Goal: Check status: Check status

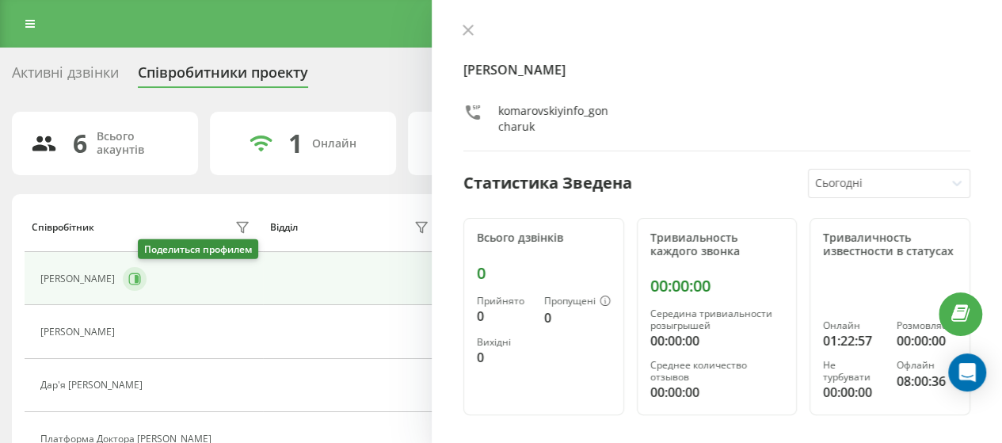
click at [139, 278] on icon at bounding box center [137, 279] width 4 height 8
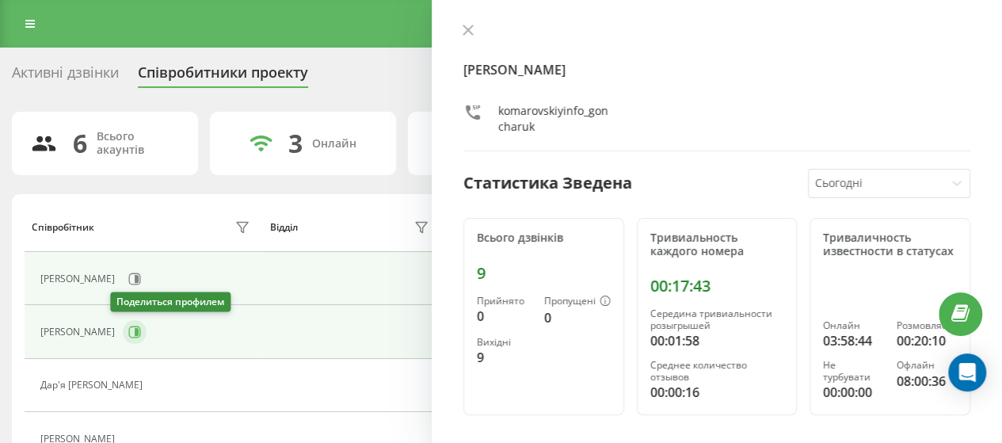
click at [128, 334] on icon at bounding box center [134, 332] width 13 height 13
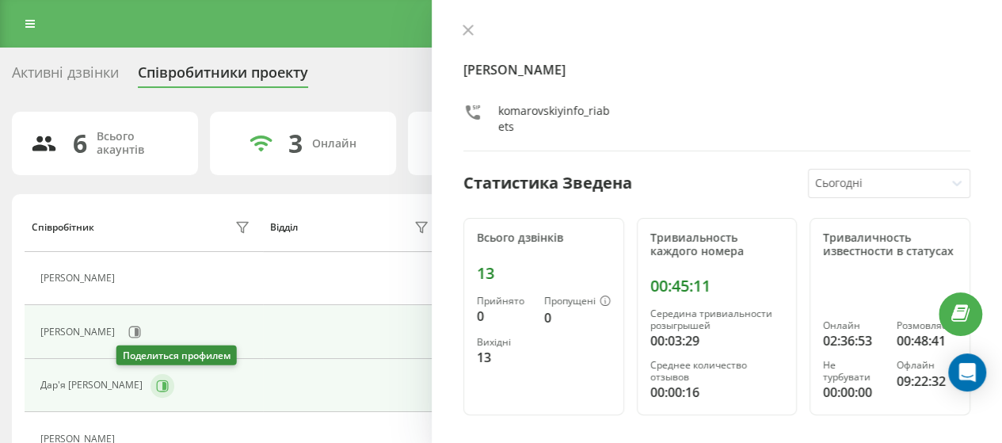
click at [162, 386] on icon at bounding box center [164, 385] width 4 height 8
